Goal: Task Accomplishment & Management: Manage account settings

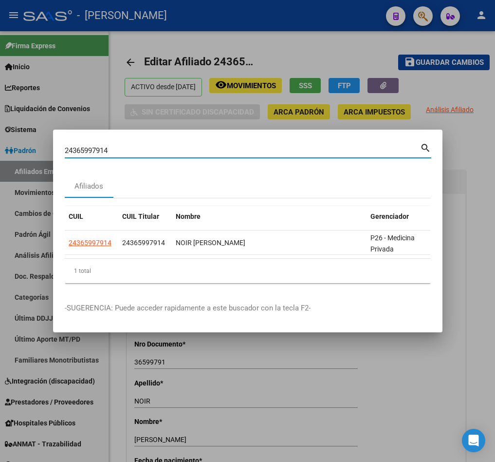
click at [113, 146] on input "24365997914" at bounding box center [243, 150] width 356 height 9
type input "23453069869"
drag, startPoint x: 380, startPoint y: 264, endPoint x: 386, endPoint y: 263, distance: 6.0
click at [385, 264] on div "1 total" at bounding box center [248, 271] width 366 height 24
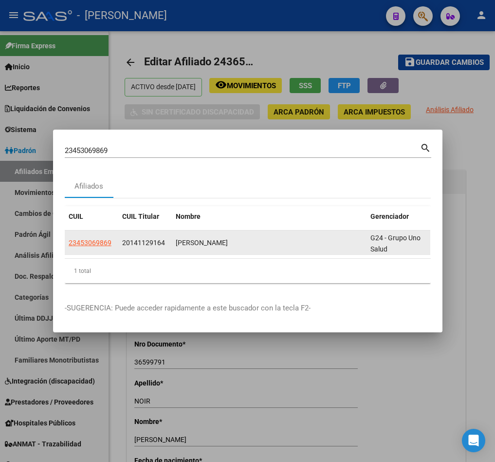
click at [91, 243] on datatable-body-cell "23453069869" at bounding box center [92, 242] width 54 height 24
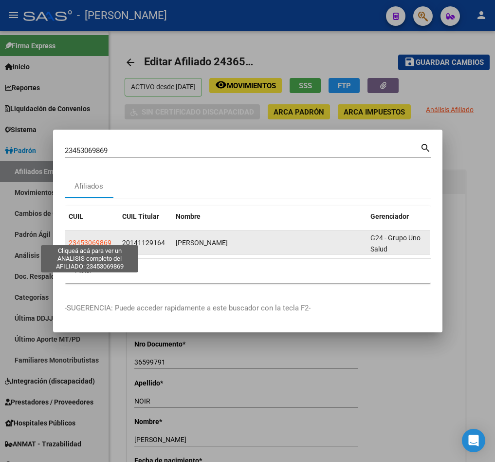
click at [95, 240] on span "23453069869" at bounding box center [90, 243] width 43 height 8
type textarea "23453069869"
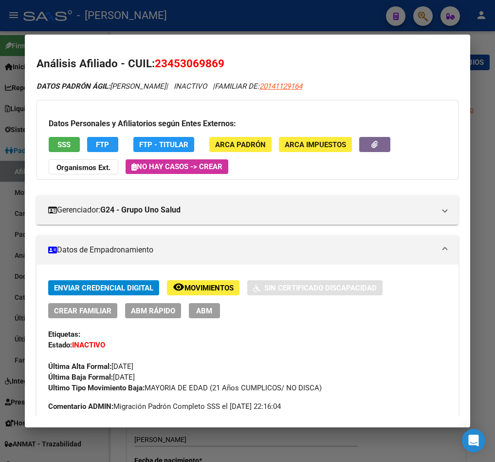
scroll to position [146, 0]
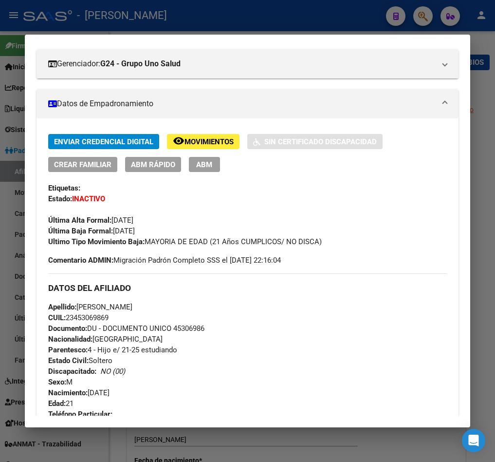
click at [210, 162] on span "ABM" at bounding box center [204, 164] width 16 height 9
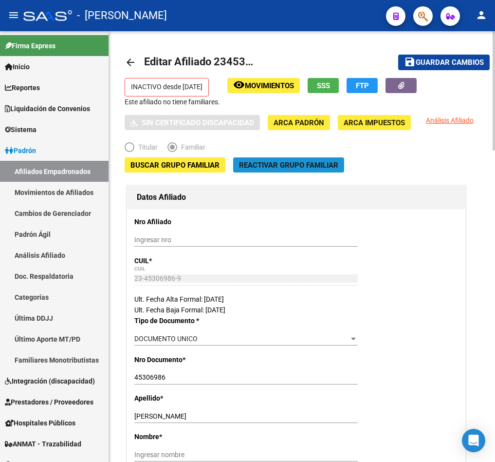
click at [247, 168] on span "Reactivar Grupo Familiar" at bounding box center [288, 165] width 99 height 9
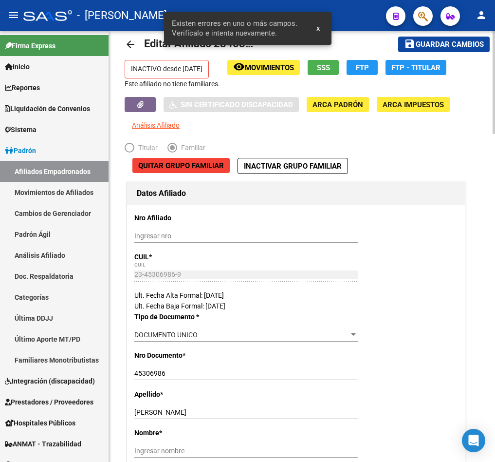
drag, startPoint x: 267, startPoint y: 215, endPoint x: 288, endPoint y: 232, distance: 27.0
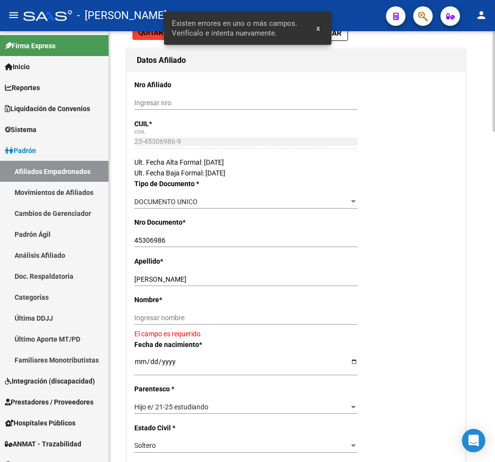
scroll to position [238, 0]
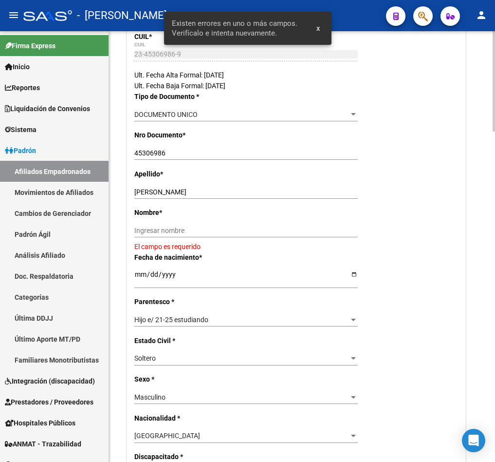
click at [177, 193] on input "[PERSON_NAME]" at bounding box center [246, 192] width 224 height 8
click at [176, 193] on input "[PERSON_NAME]" at bounding box center [246, 192] width 224 height 8
click at [168, 193] on input "[PERSON_NAME]" at bounding box center [246, 192] width 224 height 8
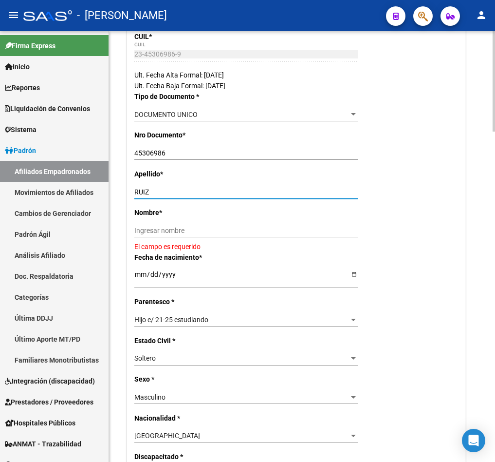
type input "RUIZ"
click at [175, 228] on input "Ingresar nombre" at bounding box center [246, 230] width 224 height 8
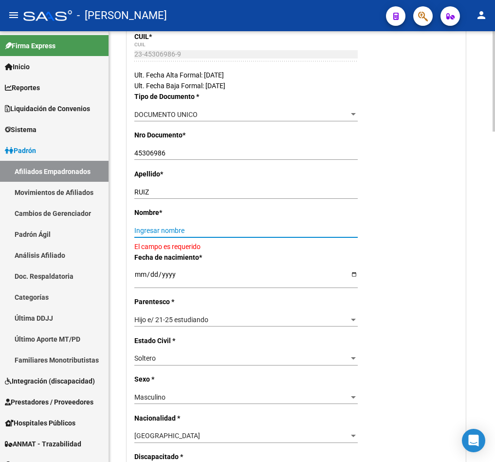
paste input "[PERSON_NAME]"
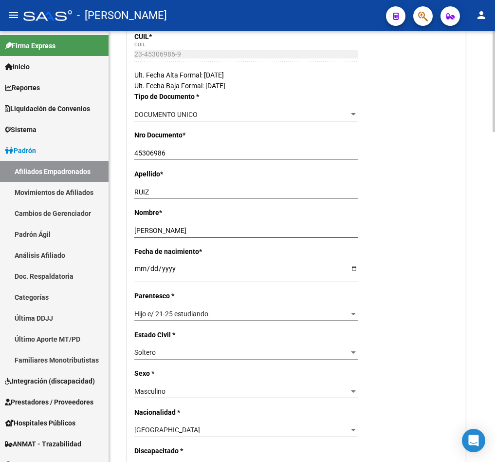
type input "[PERSON_NAME]"
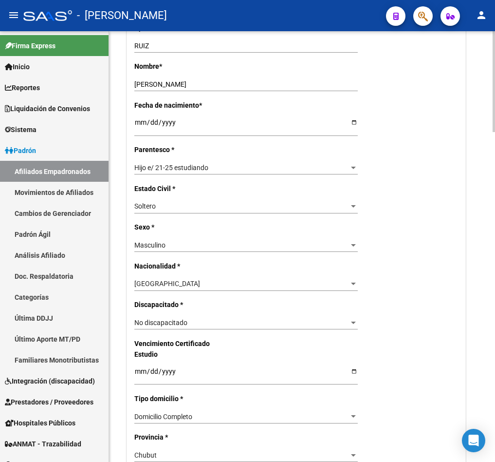
scroll to position [457, 0]
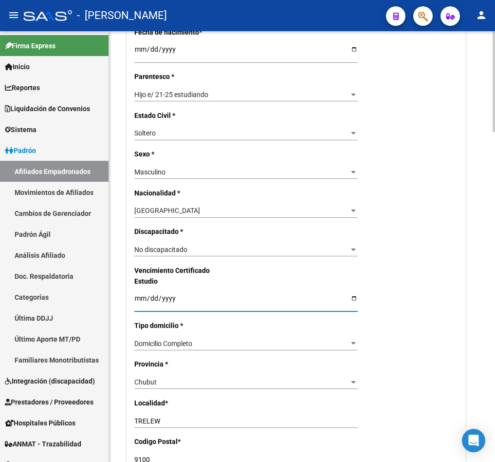
click at [142, 300] on input "Ingresar fecha" at bounding box center [246, 301] width 224 height 15
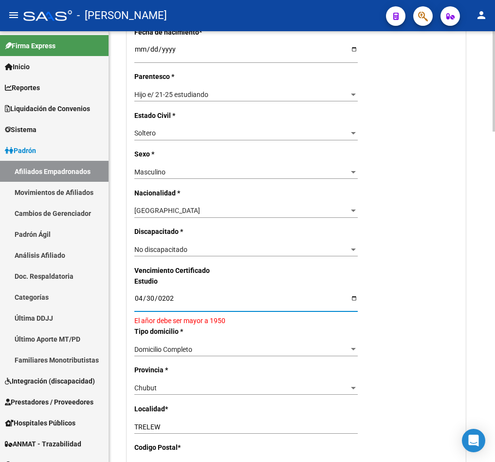
type input "[DATE]"
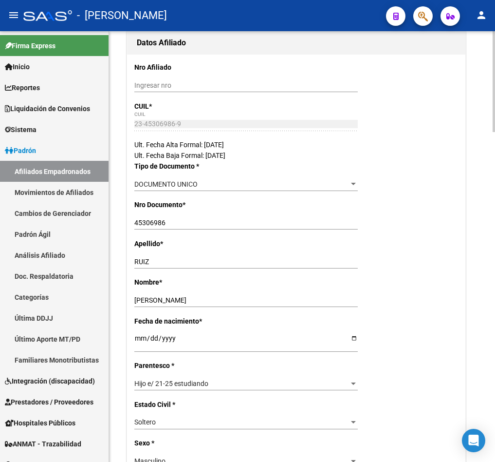
scroll to position [0, 0]
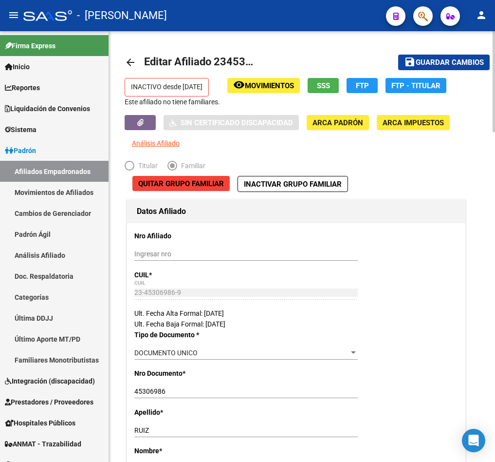
click at [443, 61] on span "Guardar cambios" at bounding box center [450, 62] width 68 height 9
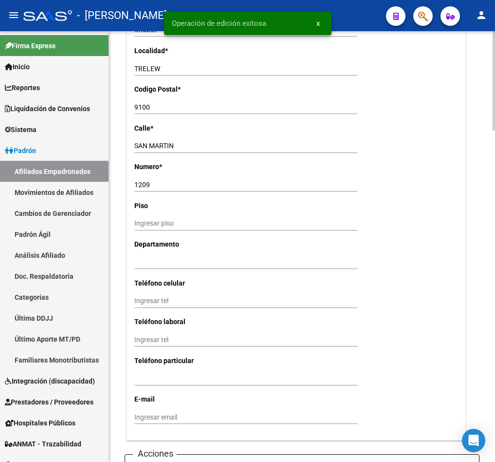
scroll to position [1023, 0]
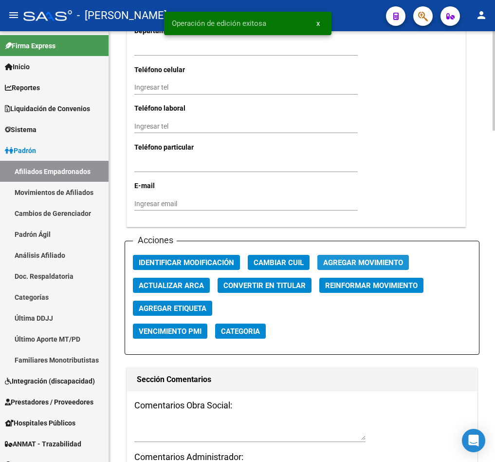
click at [328, 259] on span "Agregar Movimiento" at bounding box center [363, 262] width 80 height 9
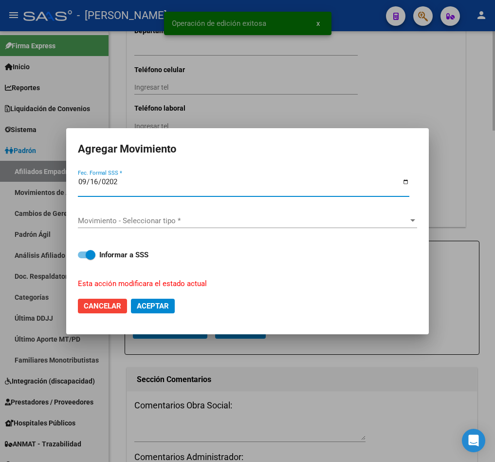
type input "[DATE]"
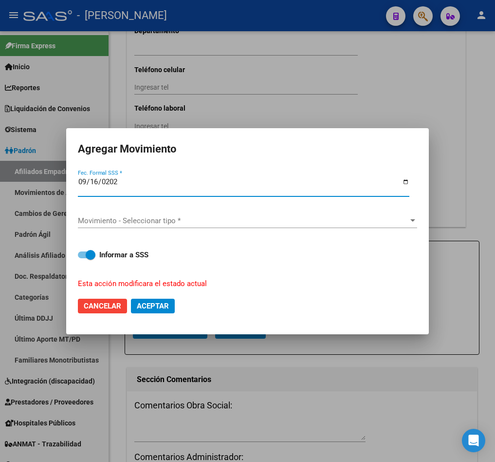
click at [231, 207] on div "Movimiento - Seleccionar tipo * Movimiento - Seleccionar tipo *" at bounding box center [247, 222] width 339 height 32
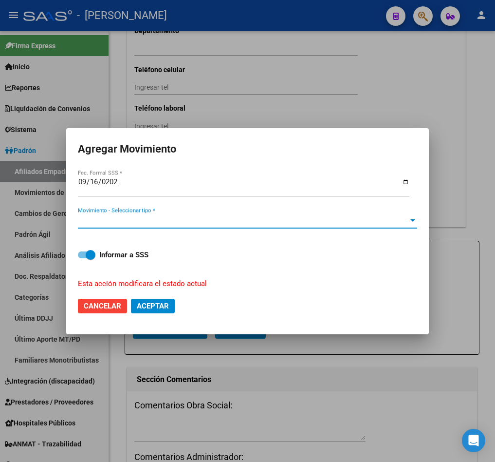
click at [218, 216] on span "Movimiento - Seleccionar tipo *" at bounding box center [243, 220] width 331 height 9
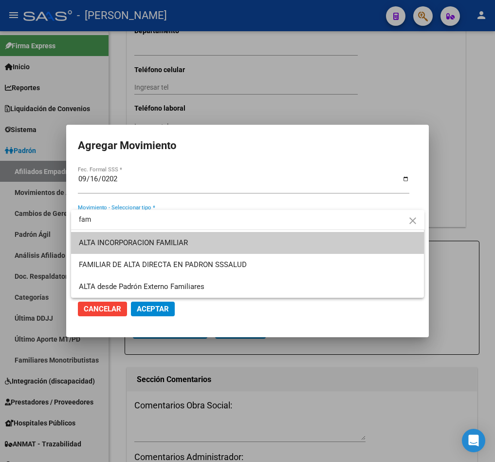
type input "fam"
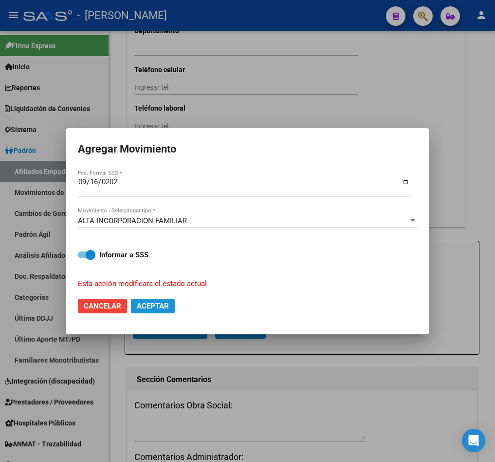
click at [168, 303] on span "Aceptar" at bounding box center [153, 305] width 32 height 9
checkbox input "false"
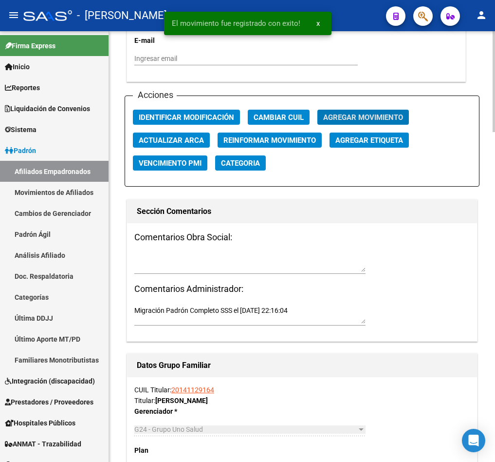
scroll to position [1169, 0]
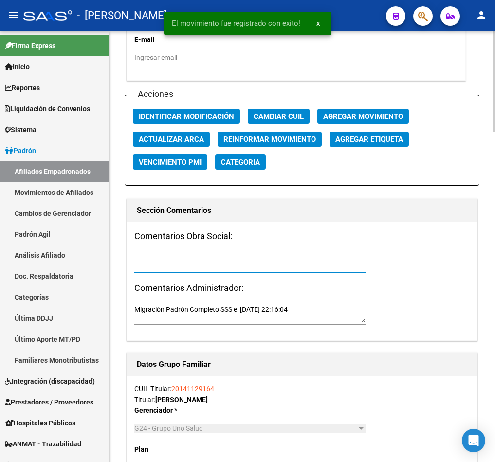
click at [221, 256] on textarea at bounding box center [249, 261] width 231 height 19
type textarea "a"
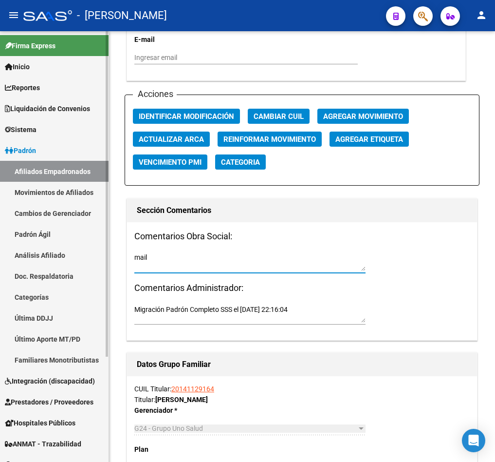
paste textarea "[DATE] 10:19"
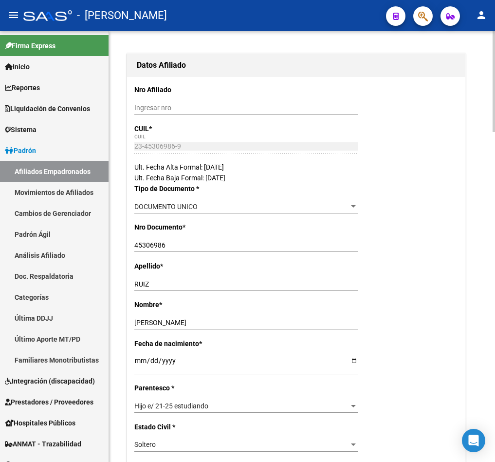
scroll to position [0, 0]
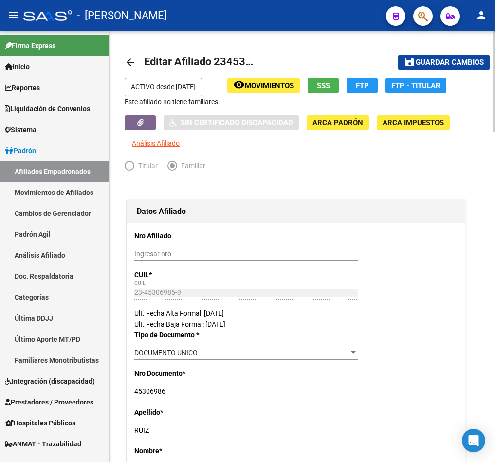
type textarea "mail [DATE] 10:19"
click at [452, 59] on span "Guardar cambios" at bounding box center [450, 62] width 68 height 9
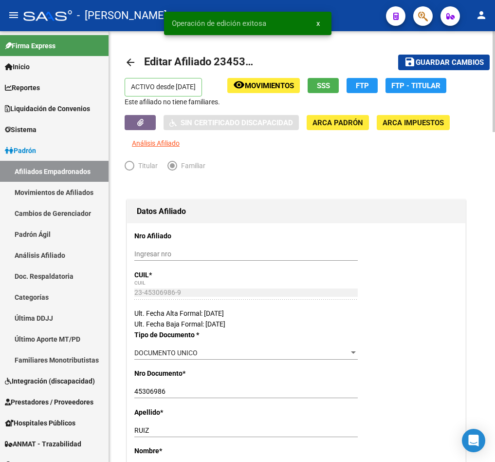
click at [224, 65] on span "Editar Afiliado 23453069869" at bounding box center [213, 62] width 139 height 12
copy h1 "23453069869"
click at [413, 15] on div at bounding box center [419, 16] width 27 height 20
click at [417, 15] on button "button" at bounding box center [423, 15] width 19 height 19
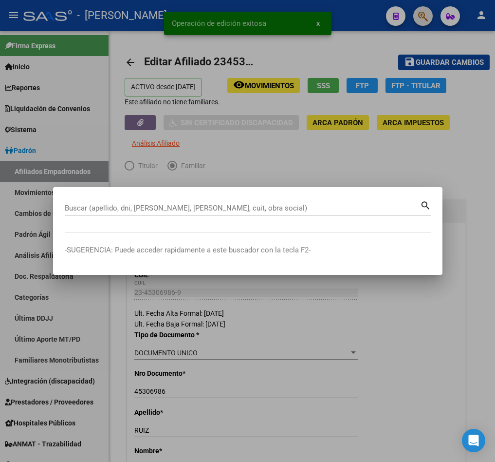
paste input "23453069869"
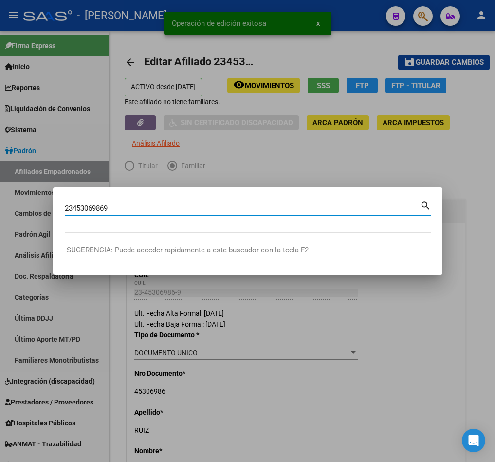
type input "23453069869"
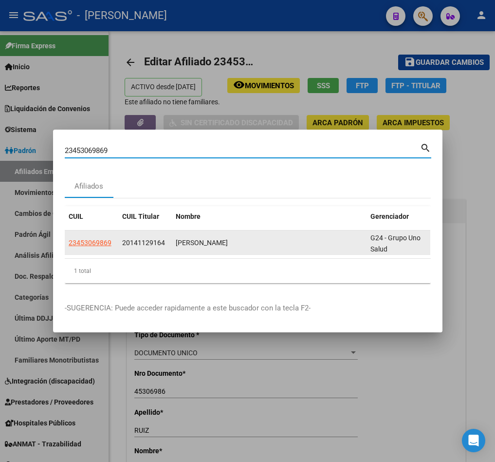
click at [144, 239] on span "20141129164" at bounding box center [143, 243] width 43 height 8
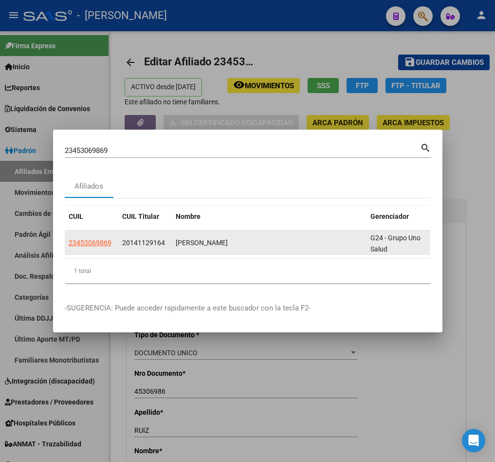
click at [144, 239] on span "20141129164" at bounding box center [143, 243] width 43 height 8
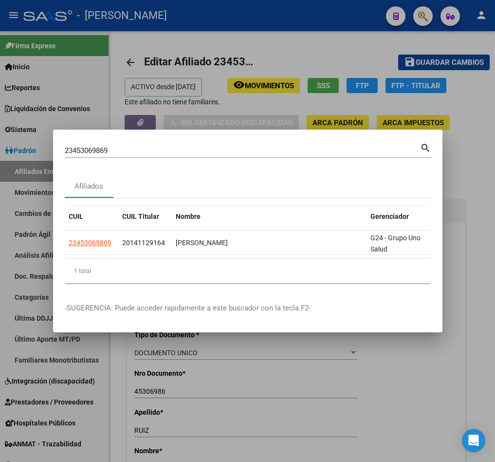
copy span "20141129164"
click at [131, 146] on input "23453069869" at bounding box center [243, 150] width 356 height 9
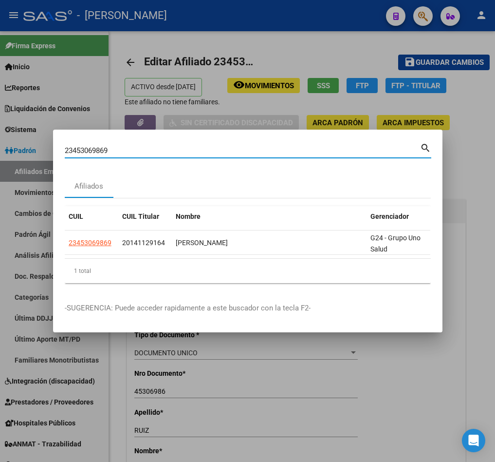
click at [383, 32] on div at bounding box center [247, 231] width 495 height 462
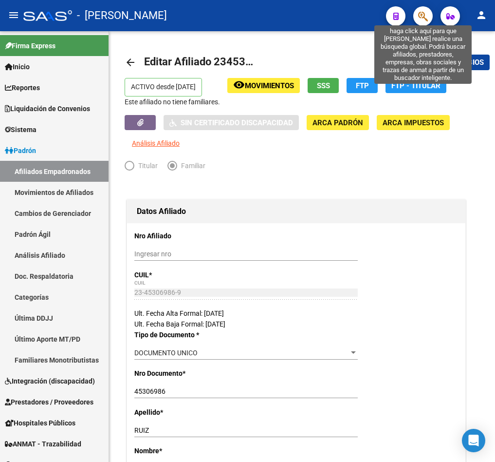
click at [424, 18] on icon "button" at bounding box center [423, 16] width 10 height 11
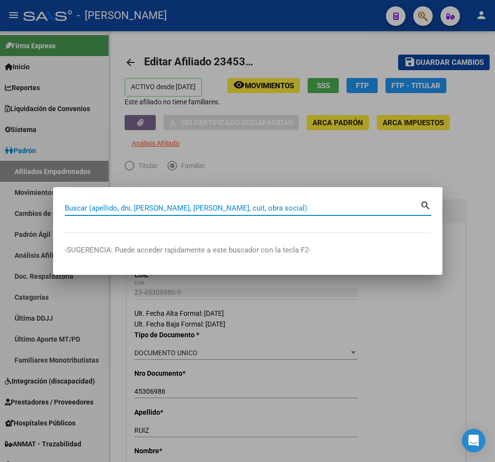
click at [24, 170] on div at bounding box center [247, 231] width 495 height 462
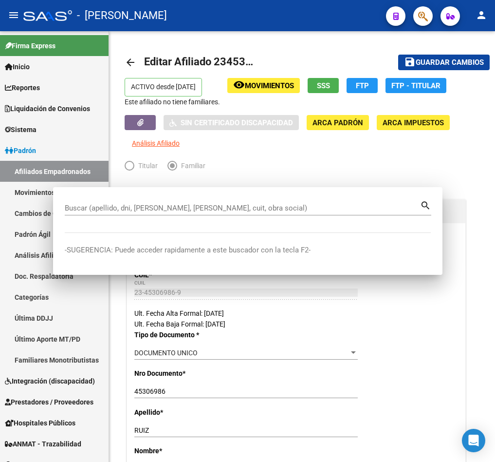
click at [24, 170] on link "Afiliados Empadronados" at bounding box center [54, 171] width 109 height 21
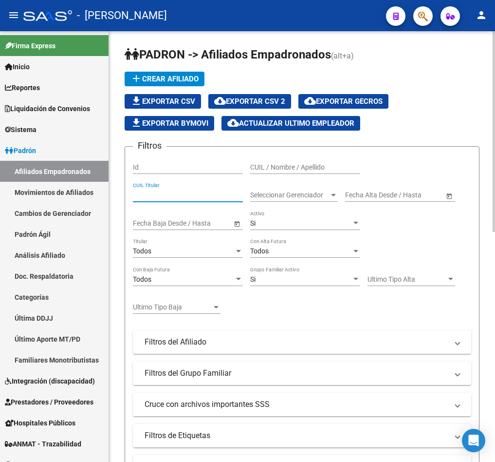
click at [221, 196] on input "CUIL Titular" at bounding box center [188, 195] width 110 height 8
paste input "20141129164"
type input "20141129164"
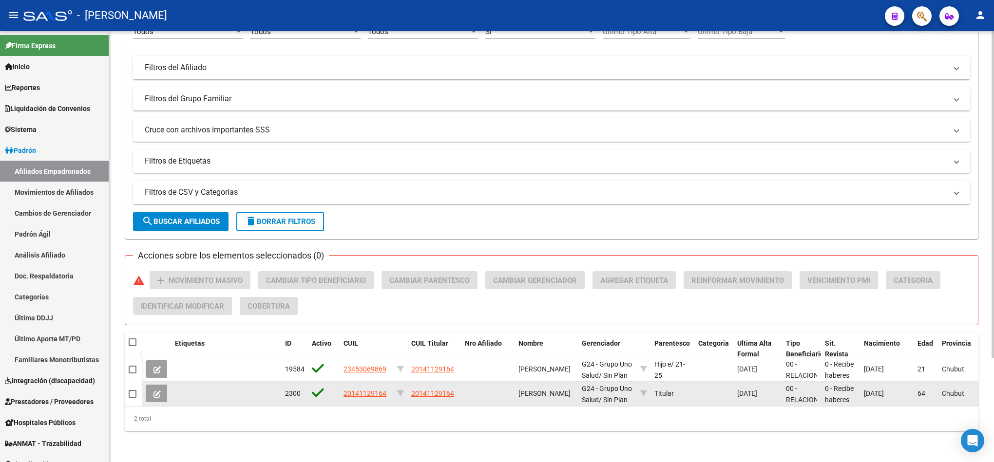
scroll to position [0, 0]
drag, startPoint x: 516, startPoint y: 375, endPoint x: 551, endPoint y: 392, distance: 39.0
click at [495, 392] on datatable-body-cell "[PERSON_NAME]" at bounding box center [545, 394] width 63 height 24
copy span "[PERSON_NAME]"
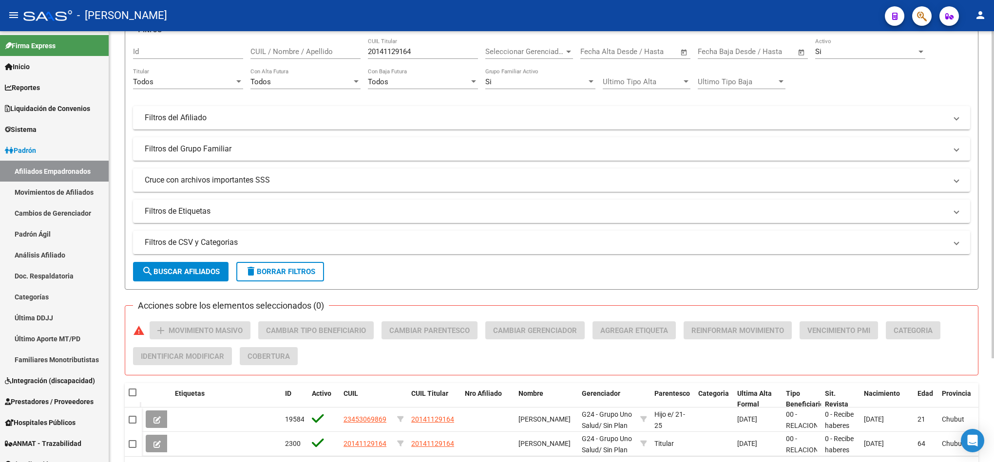
scroll to position [0, 0]
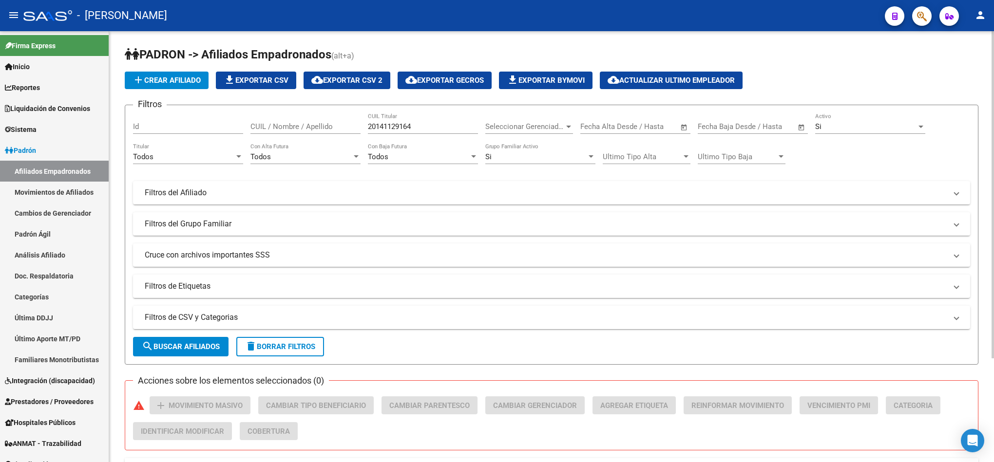
click at [368, 76] on span "cloud_download Exportar CSV 2" at bounding box center [346, 80] width 71 height 9
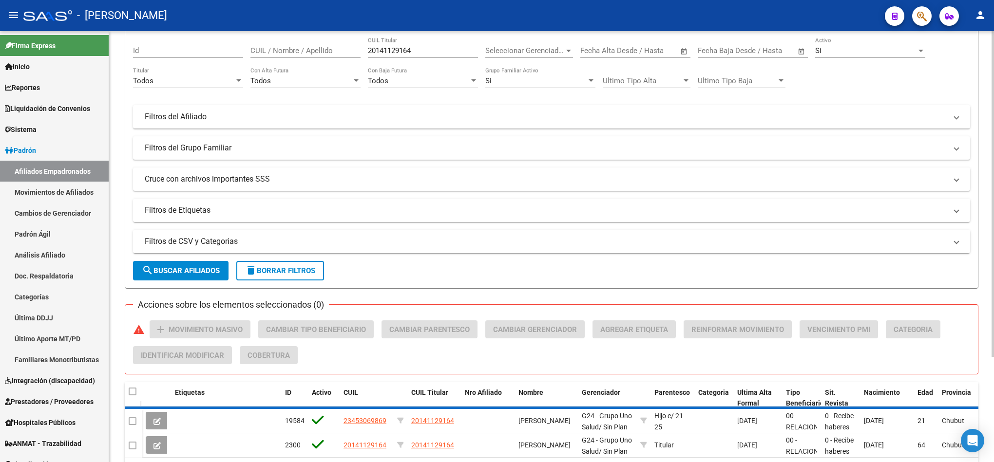
scroll to position [139, 0]
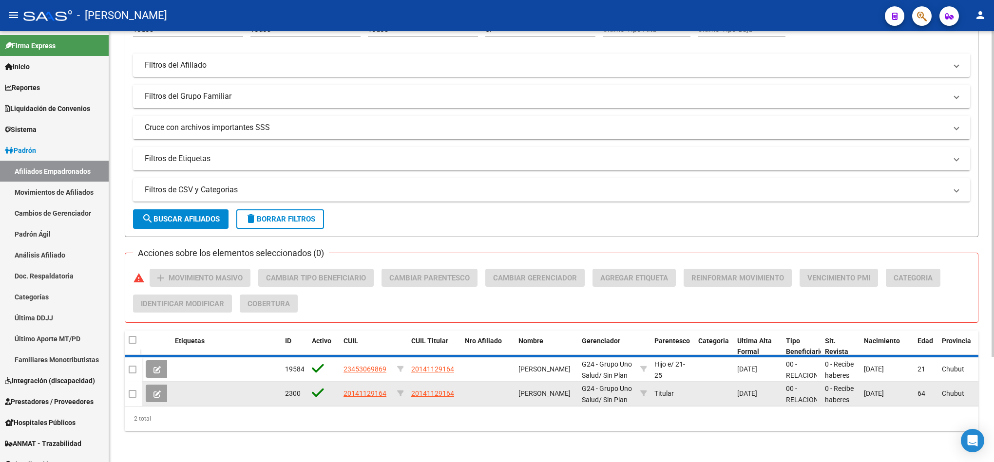
drag, startPoint x: 539, startPoint y: 402, endPoint x: 526, endPoint y: 383, distance: 23.1
copy span "[PERSON_NAME]"
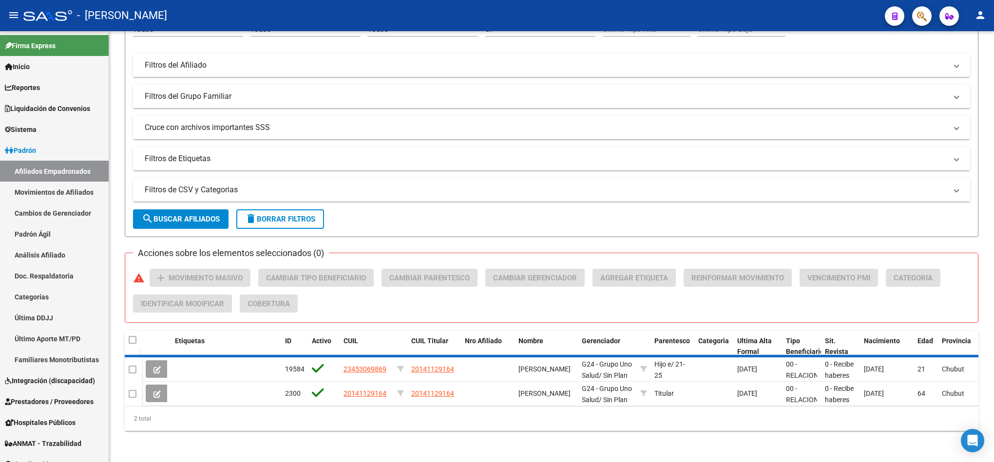
scroll to position [136, 0]
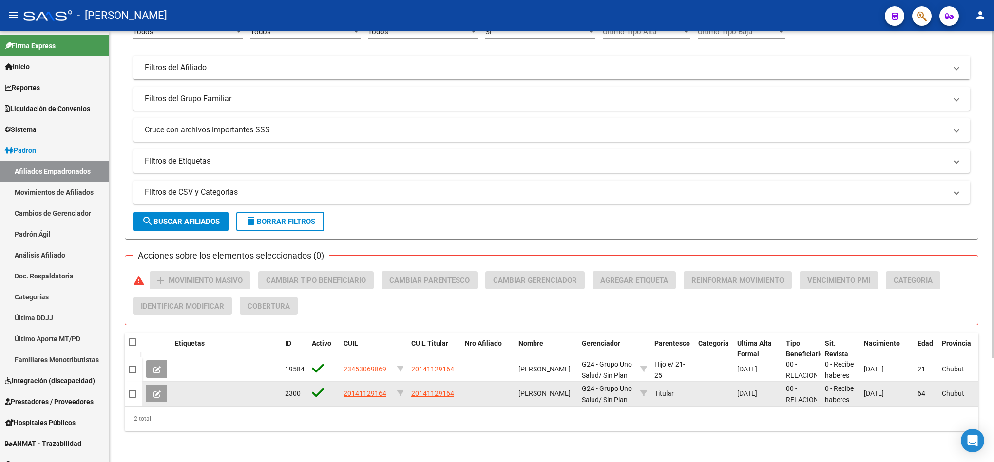
copy span "[PERSON_NAME]"
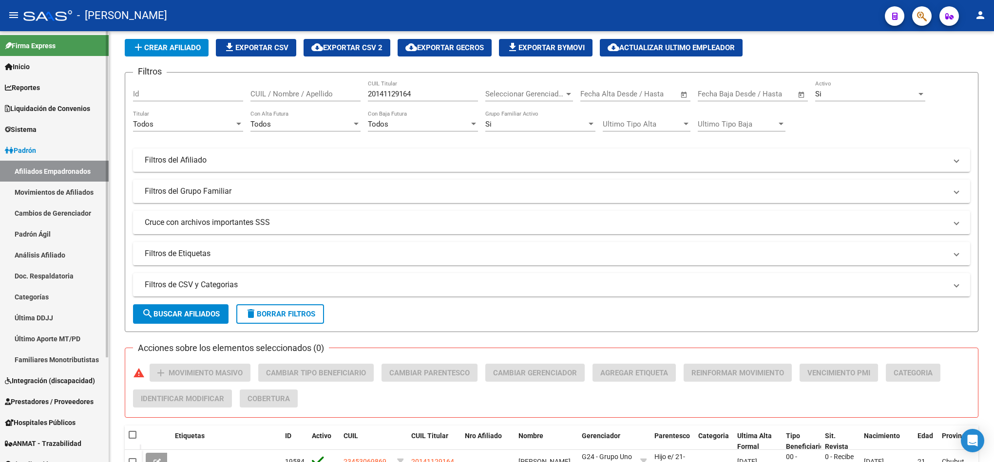
scroll to position [0, 0]
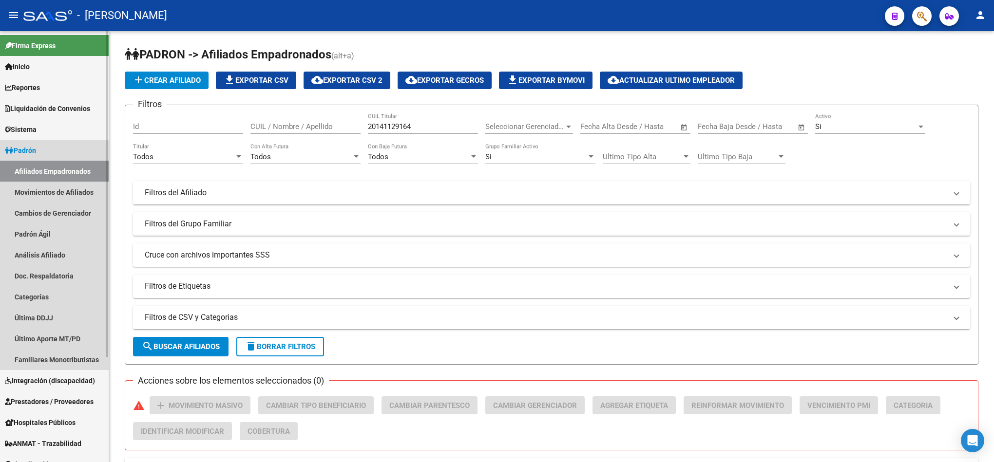
click at [70, 166] on link "Afiliados Empadronados" at bounding box center [54, 171] width 109 height 21
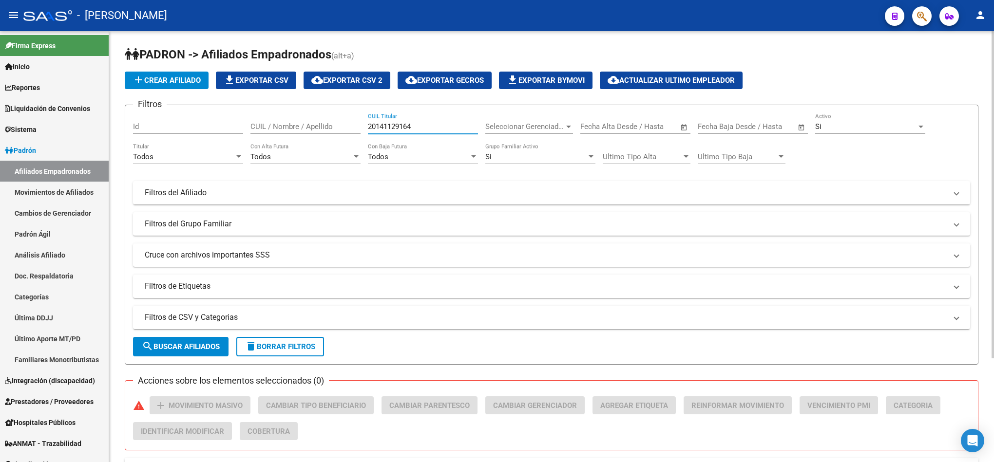
click at [422, 126] on input "20141129164" at bounding box center [423, 126] width 110 height 9
drag, startPoint x: 423, startPoint y: 126, endPoint x: 417, endPoint y: 136, distance: 11.8
click at [422, 129] on input "20141129164" at bounding box center [423, 126] width 110 height 9
click at [294, 339] on button "delete Borrar Filtros" at bounding box center [280, 346] width 88 height 19
